Goal: Transaction & Acquisition: Download file/media

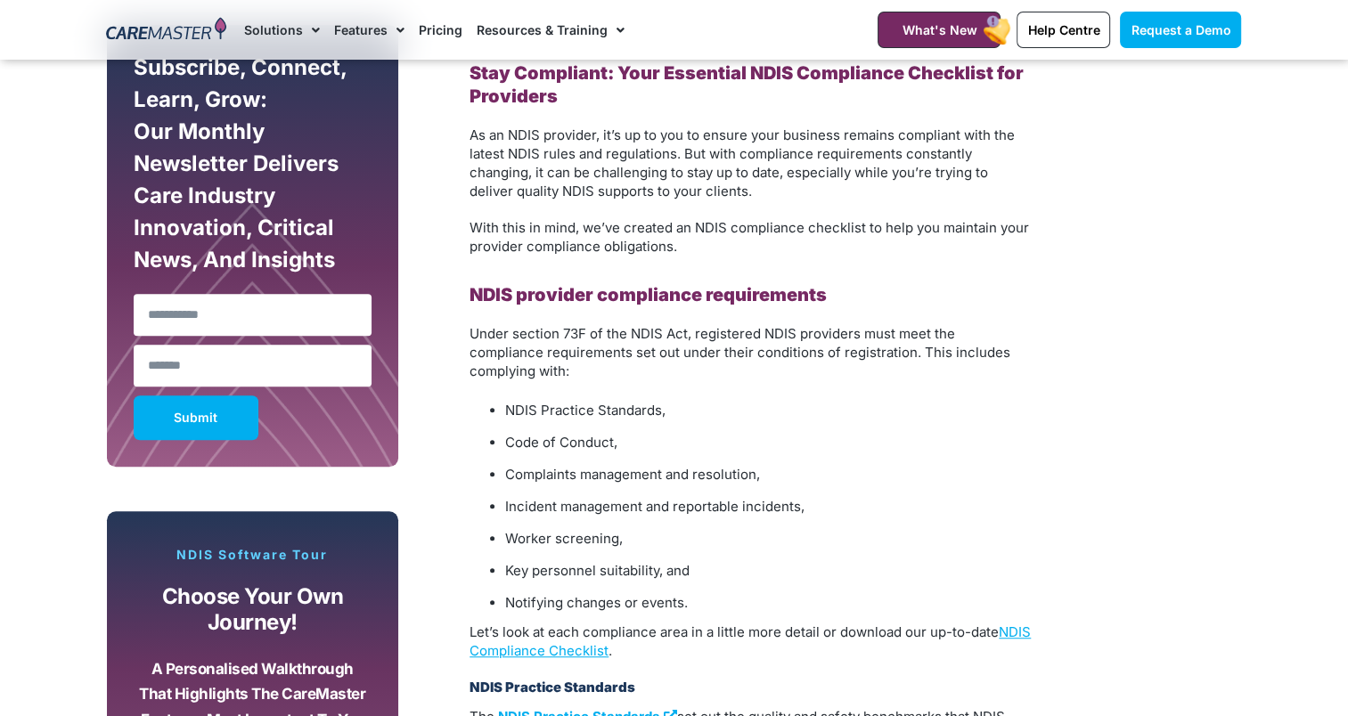
scroll to position [1069, 0]
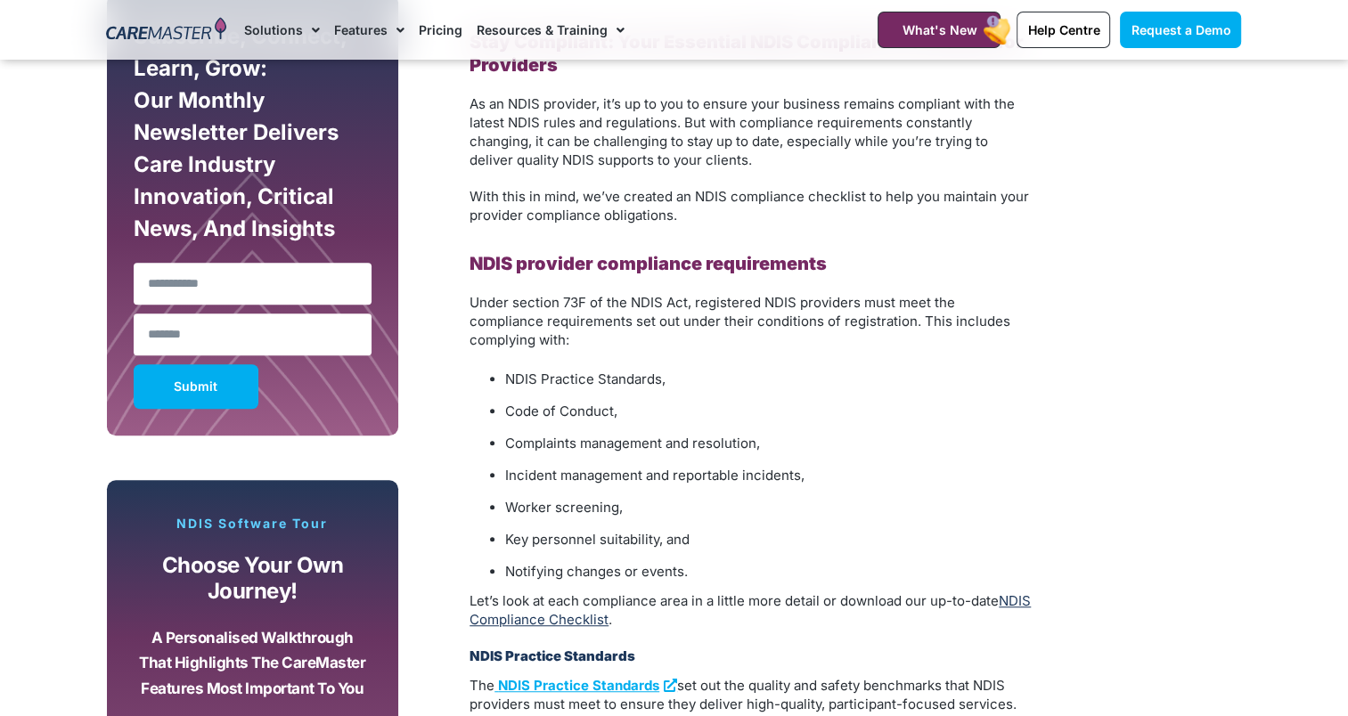
click at [629, 603] on link "NDIS Compliance Checklist" at bounding box center [750, 611] width 561 height 36
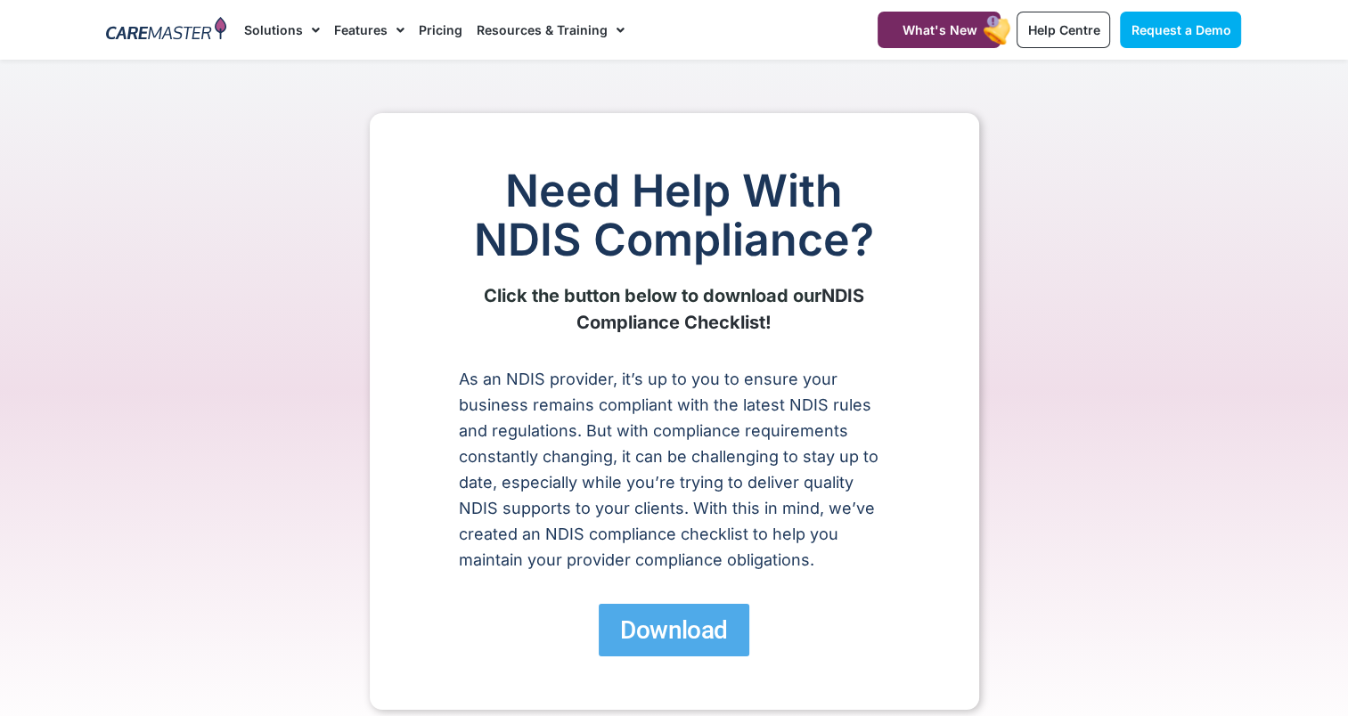
click at [643, 623] on span "Download" at bounding box center [673, 630] width 107 height 31
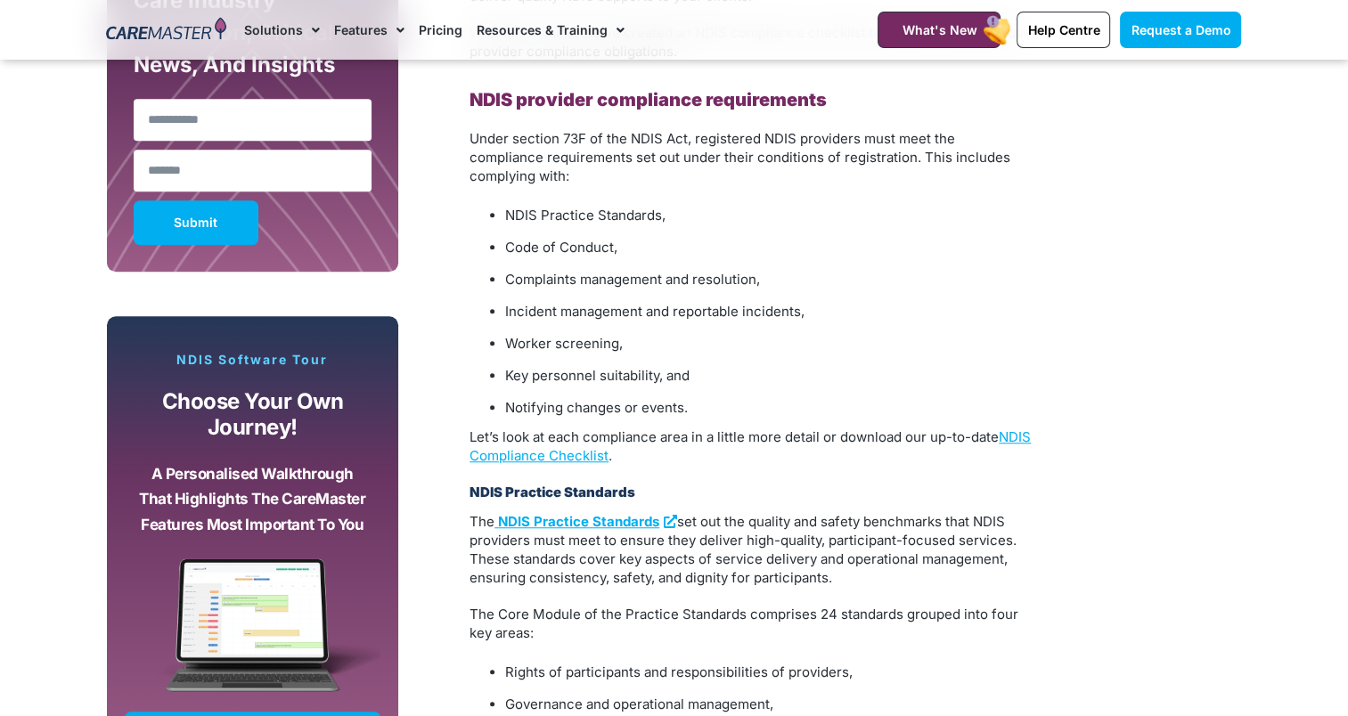
scroll to position [1248, 0]
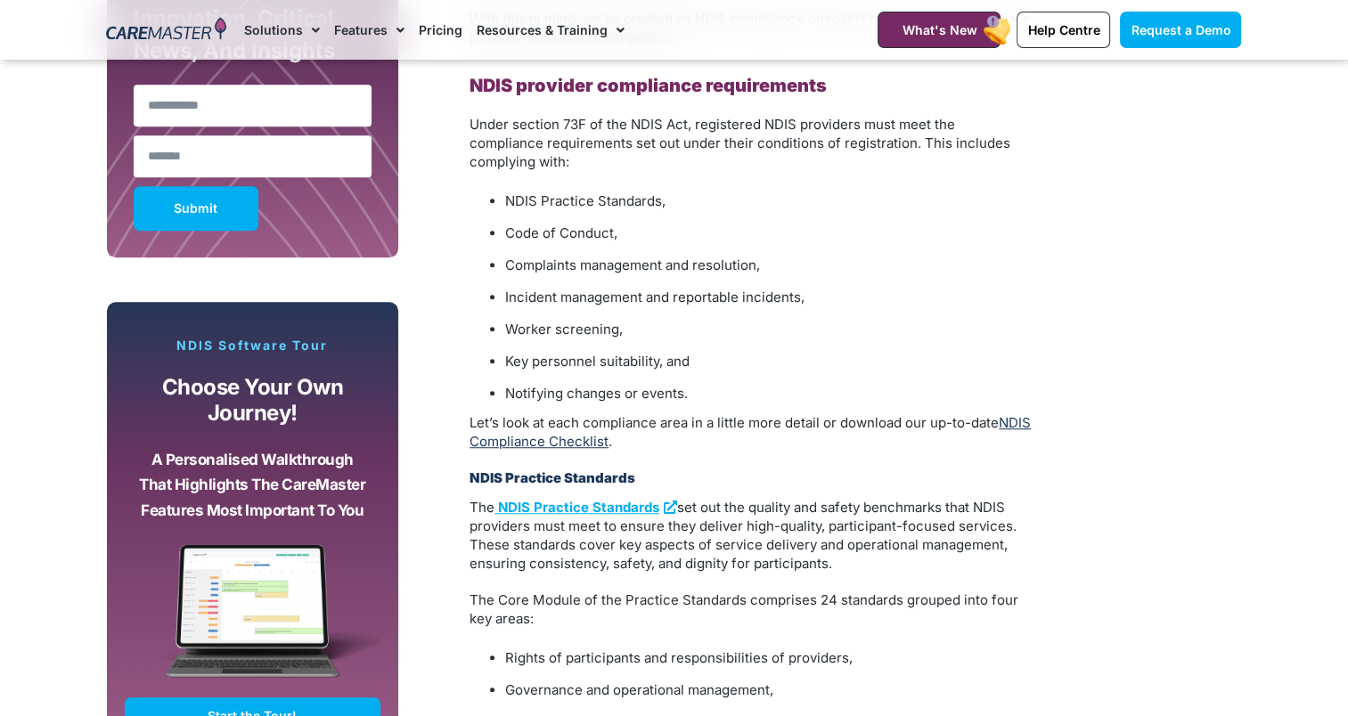
click at [625, 429] on link "NDIS Compliance Checklist" at bounding box center [750, 432] width 561 height 36
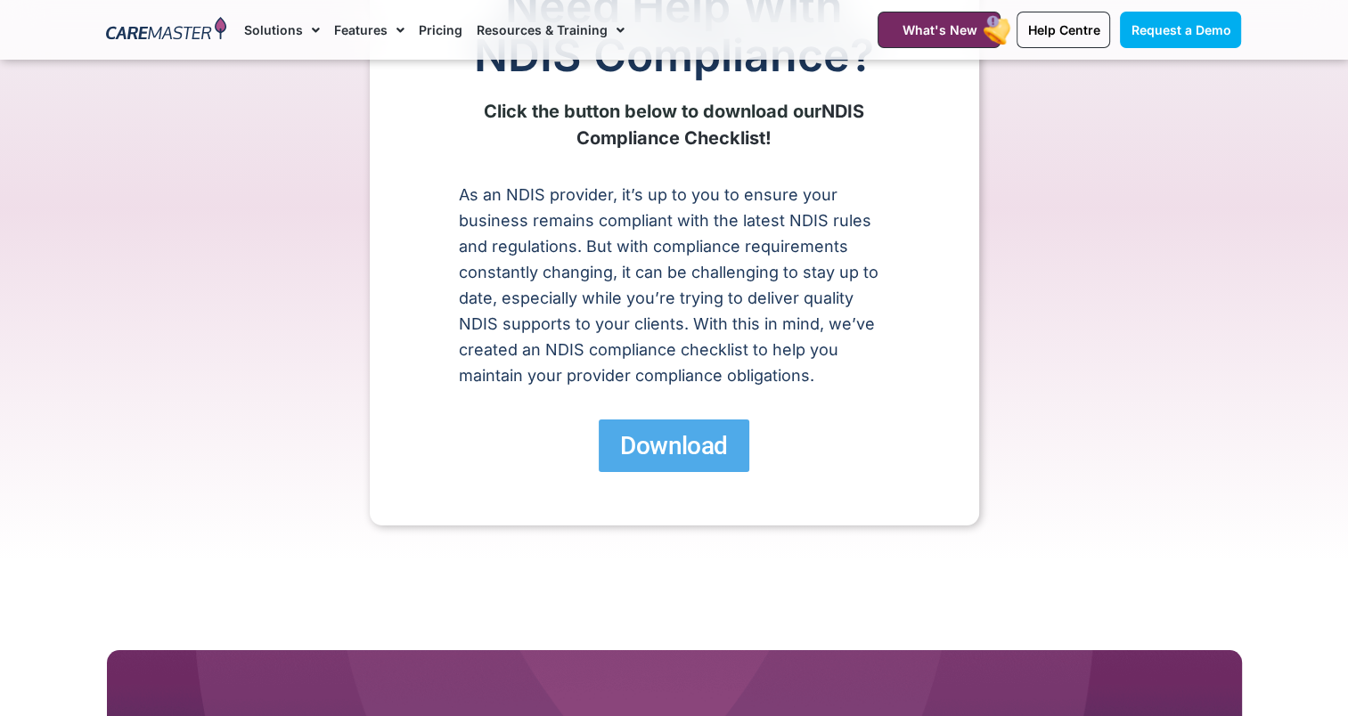
scroll to position [178, 0]
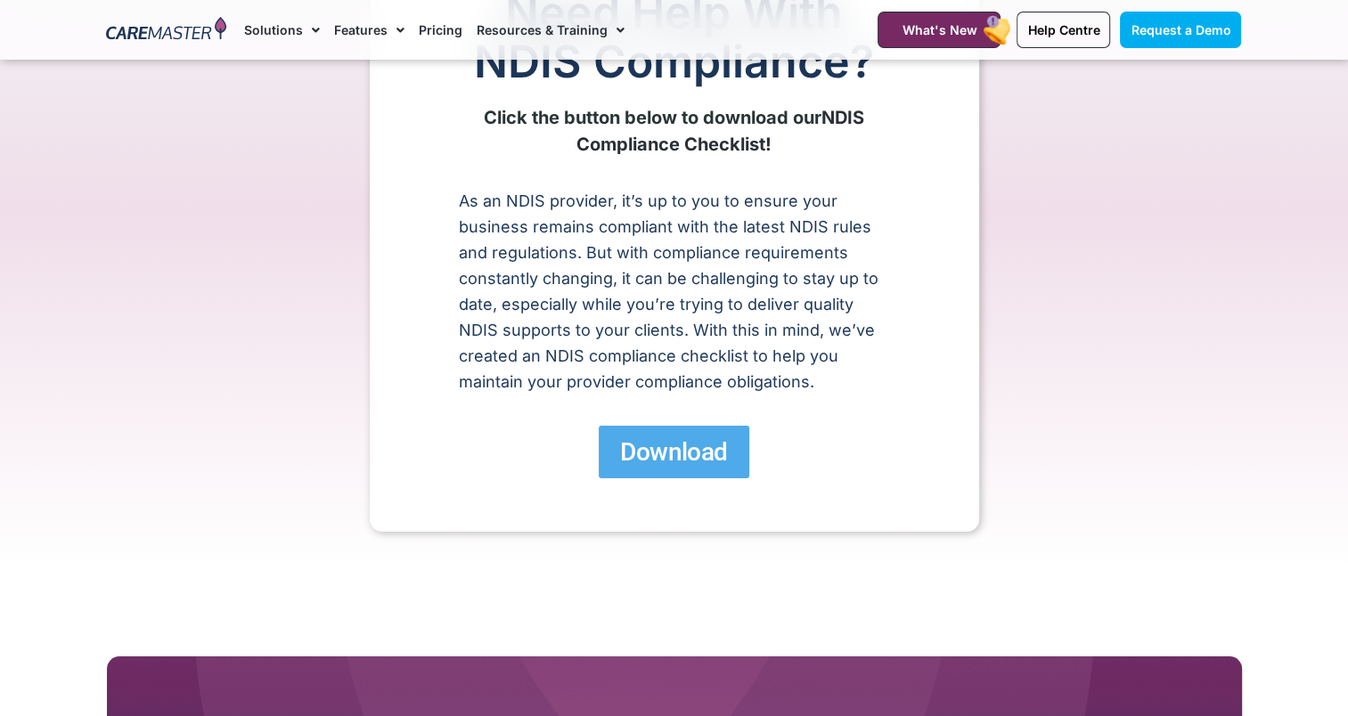
click at [674, 438] on span "Download" at bounding box center [673, 452] width 107 height 31
